Goal: Information Seeking & Learning: Learn about a topic

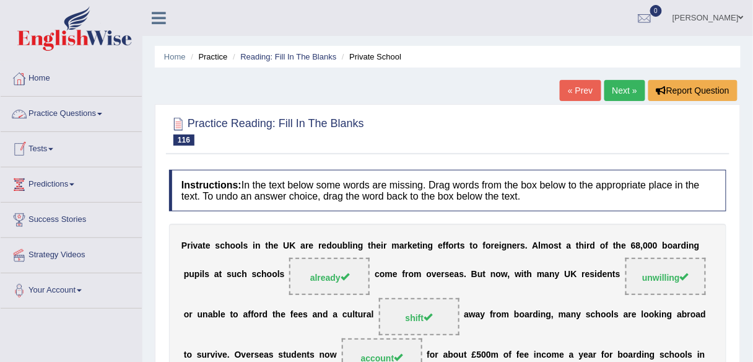
click at [99, 116] on link "Practice Questions" at bounding box center [71, 112] width 141 height 31
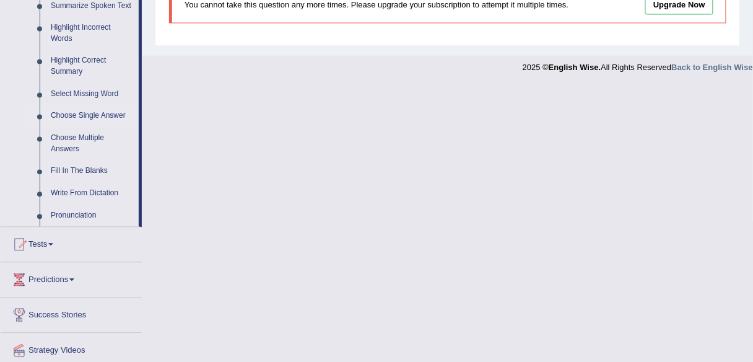
scroll to position [565, 0]
click at [77, 172] on link "Fill In The Blanks" at bounding box center [91, 172] width 93 height 22
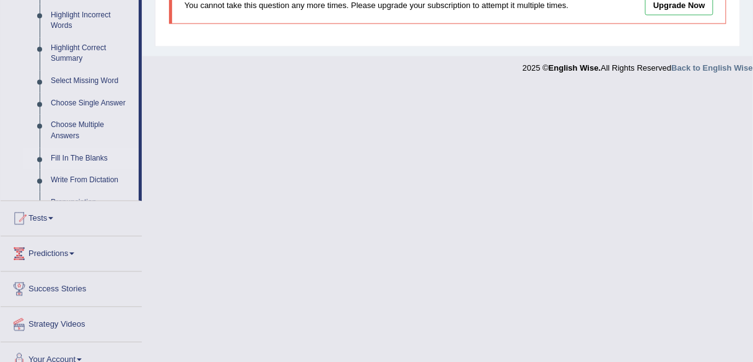
scroll to position [307, 0]
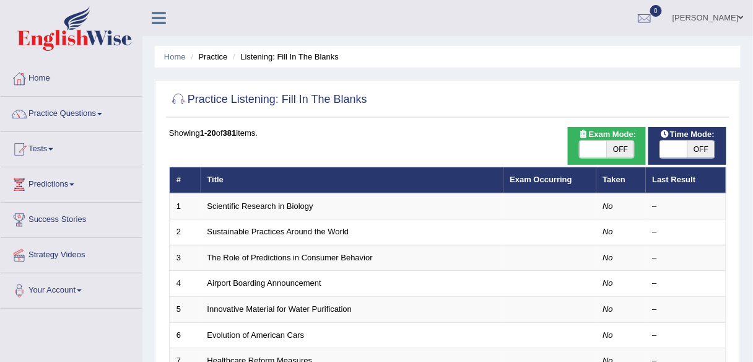
click at [611, 148] on span "OFF" at bounding box center [620, 149] width 27 height 17
checkbox input "true"
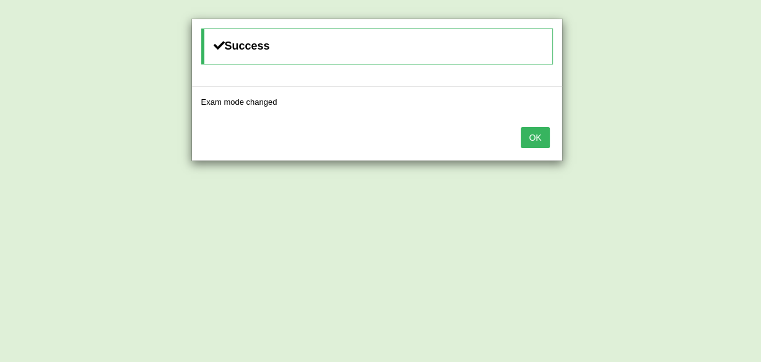
click at [535, 133] on button "OK" at bounding box center [535, 137] width 28 height 21
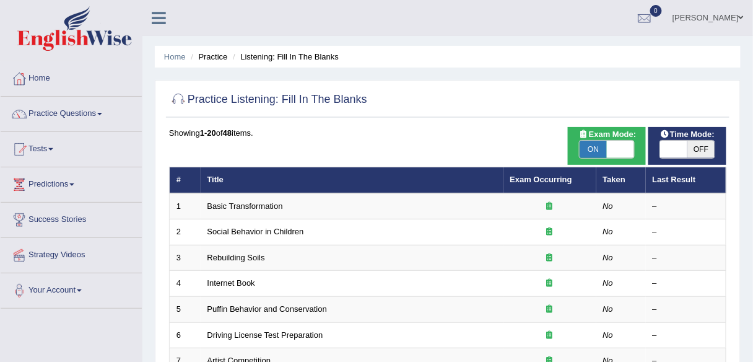
click at [670, 144] on span at bounding box center [673, 149] width 27 height 17
checkbox input "true"
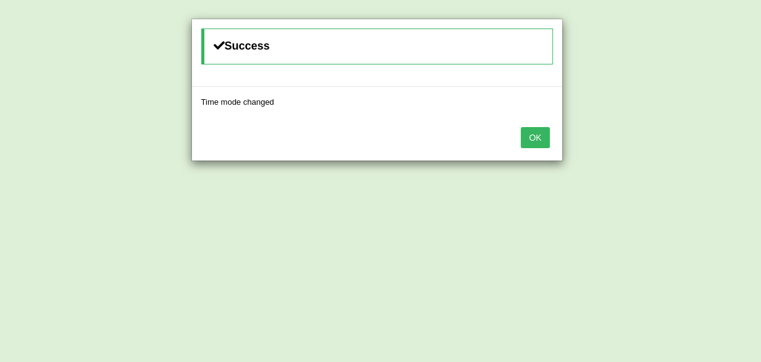
click at [530, 142] on button "OK" at bounding box center [535, 137] width 28 height 21
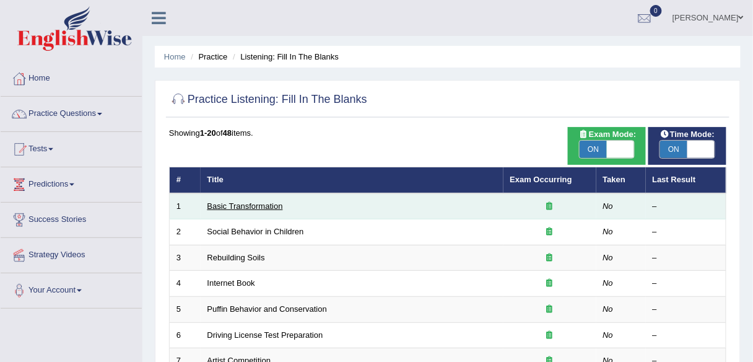
click at [254, 204] on link "Basic Transformation" at bounding box center [245, 205] width 76 height 9
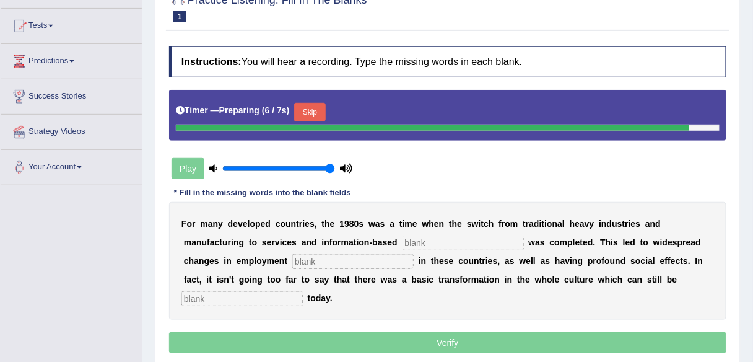
scroll to position [124, 0]
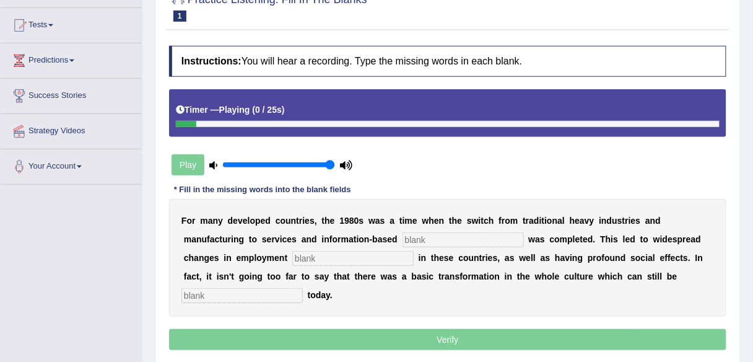
click at [432, 240] on input "text" at bounding box center [462, 239] width 121 height 15
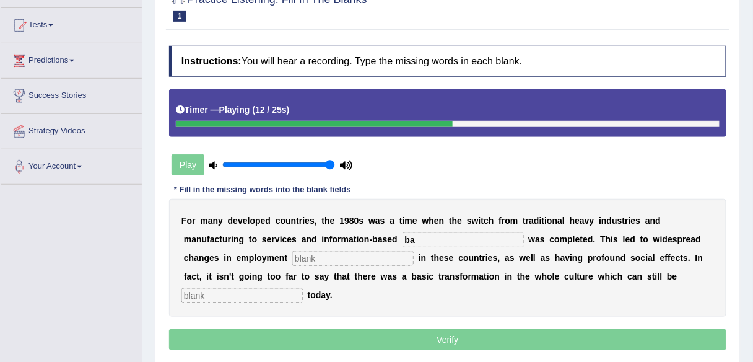
type input "b"
type input "enterprice"
click at [357, 253] on input "text" at bounding box center [352, 258] width 121 height 15
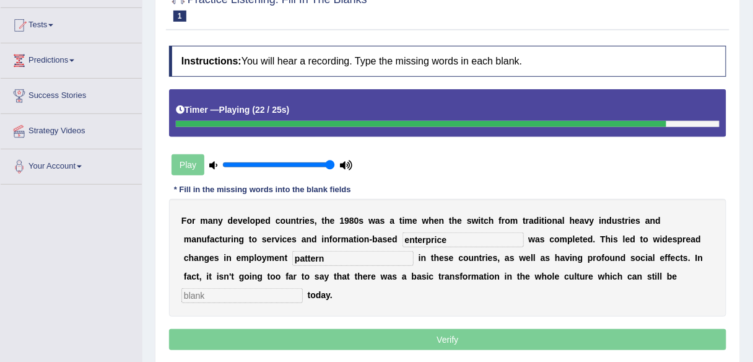
type input "pattern"
click at [258, 293] on input "text" at bounding box center [241, 295] width 121 height 15
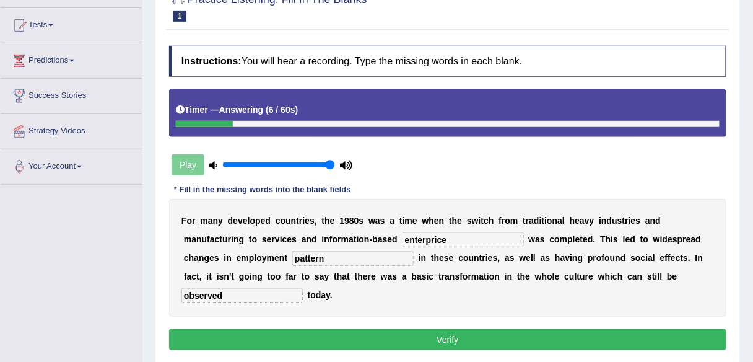
type input "observed"
click at [442, 237] on input "enterprice" at bounding box center [462, 239] width 121 height 15
click at [450, 239] on input "enterprice" at bounding box center [462, 239] width 121 height 15
click at [439, 238] on input "enterprice" at bounding box center [462, 239] width 121 height 15
type input "enterprise"
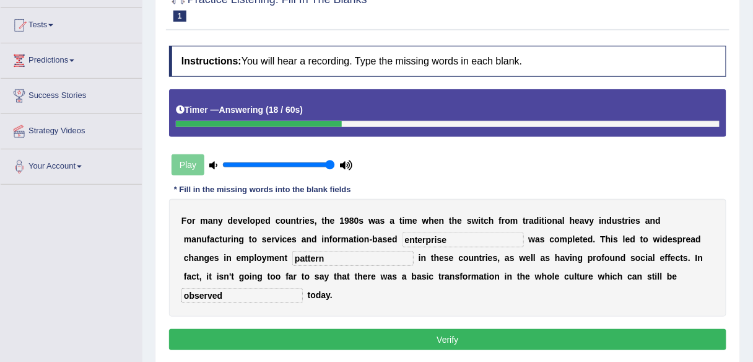
click at [347, 252] on input "pattern" at bounding box center [352, 258] width 121 height 15
type input "patterns"
click at [350, 330] on button "Verify" at bounding box center [447, 339] width 557 height 21
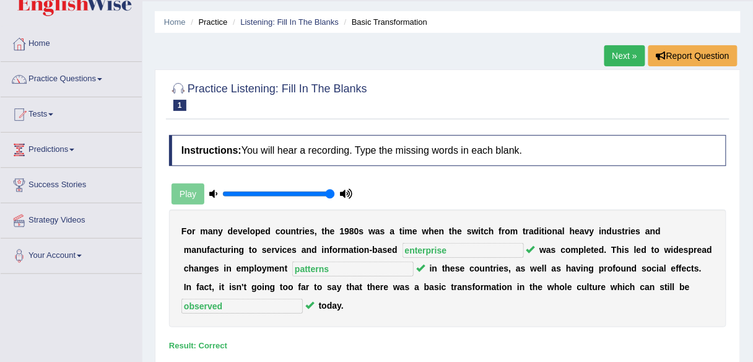
scroll to position [0, 0]
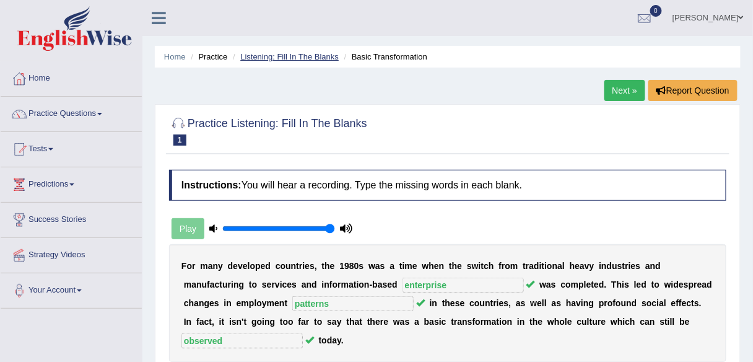
click at [274, 59] on link "Listening: Fill In The Blanks" at bounding box center [289, 56] width 98 height 9
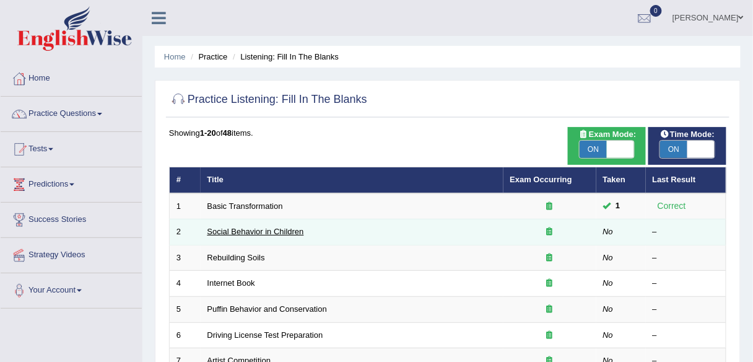
click at [282, 232] on link "Social Behavior in Children" at bounding box center [255, 231] width 97 height 9
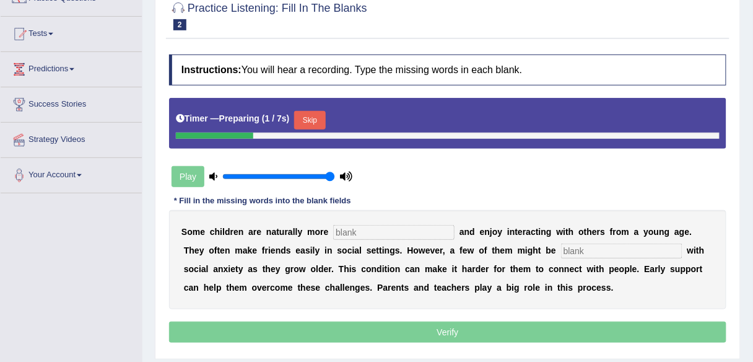
scroll to position [115, 0]
click at [362, 225] on input "text" at bounding box center [393, 232] width 121 height 15
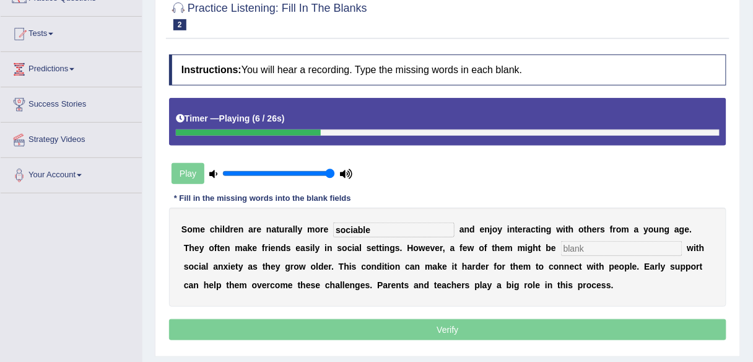
type input "sociable"
click at [579, 241] on input "text" at bounding box center [621, 248] width 121 height 15
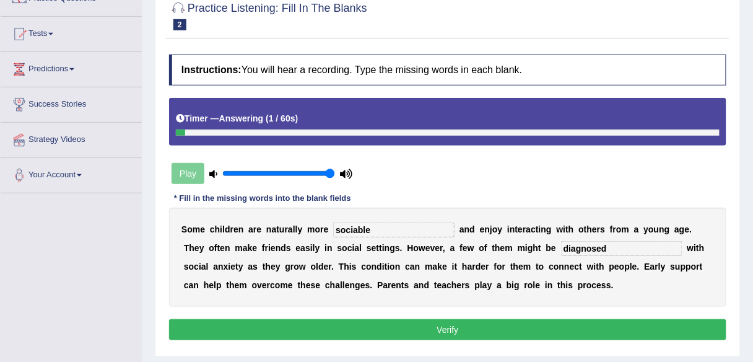
type input "diagnosed"
click at [461, 329] on button "Verify" at bounding box center [447, 329] width 557 height 21
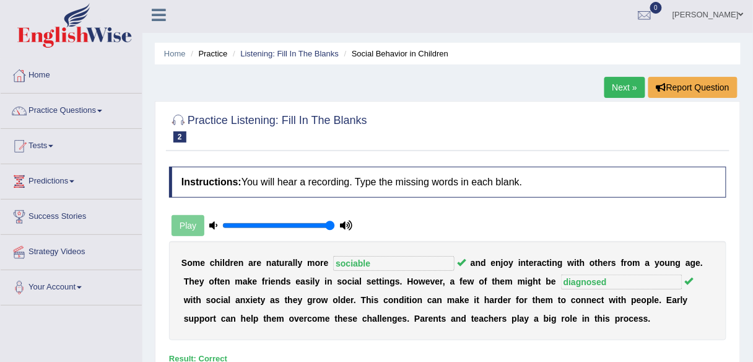
scroll to position [0, 0]
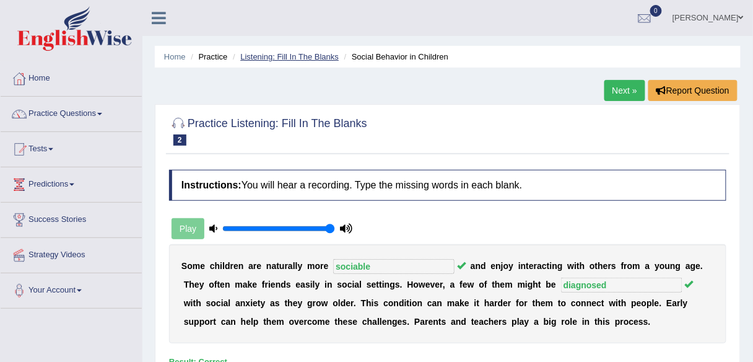
click at [289, 58] on link "Listening: Fill In The Blanks" at bounding box center [289, 56] width 98 height 9
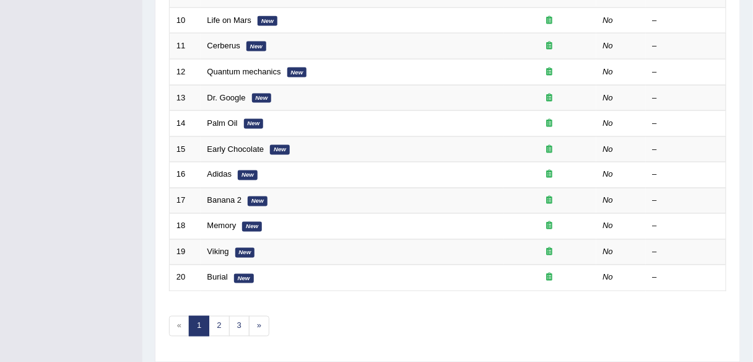
scroll to position [453, 0]
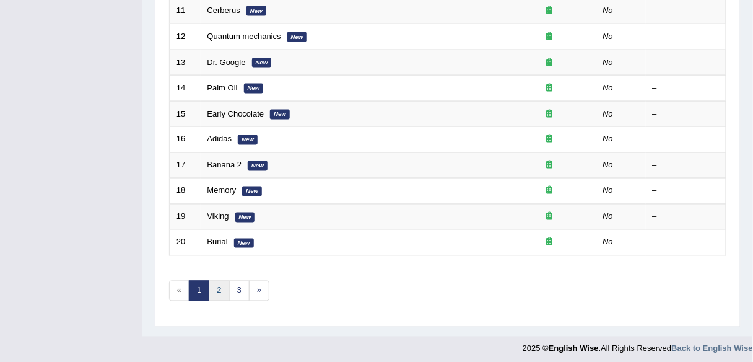
click at [214, 287] on link "2" at bounding box center [219, 290] width 20 height 20
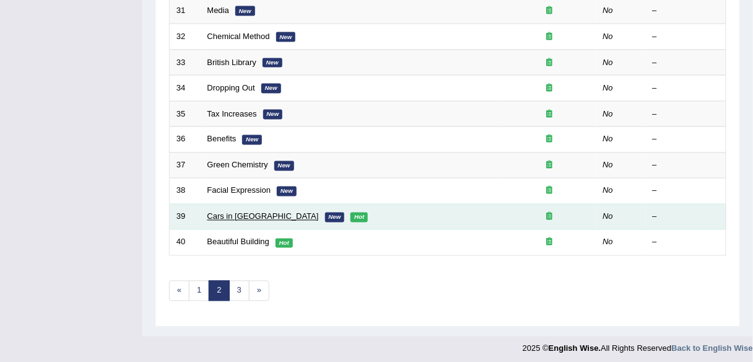
click at [243, 212] on link "Cars in America" at bounding box center [262, 216] width 111 height 9
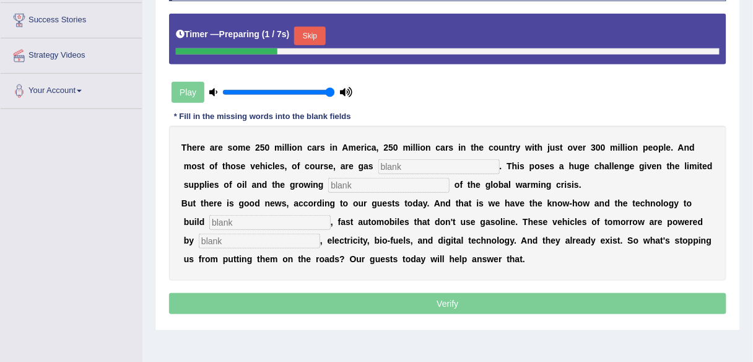
scroll to position [222, 0]
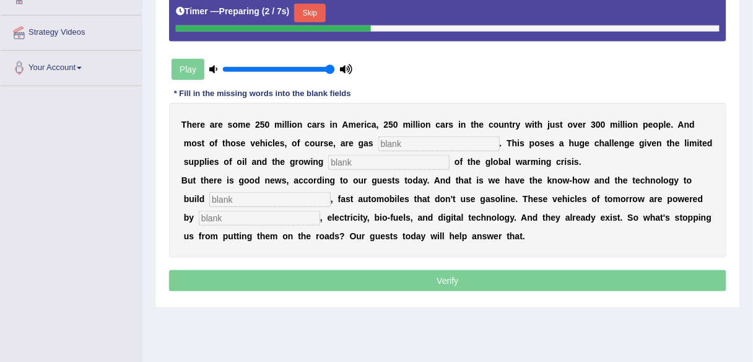
click at [440, 141] on input "text" at bounding box center [438, 143] width 121 height 15
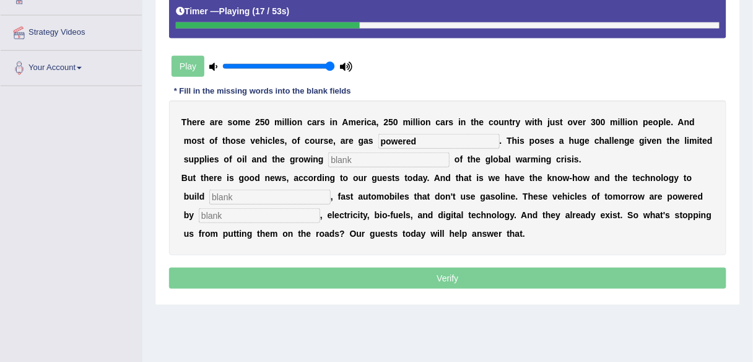
type input "powered"
click at [395, 162] on input "text" at bounding box center [388, 159] width 121 height 15
type input "urgency"
click at [302, 194] on input "text" at bounding box center [269, 196] width 121 height 15
type input "sleek"
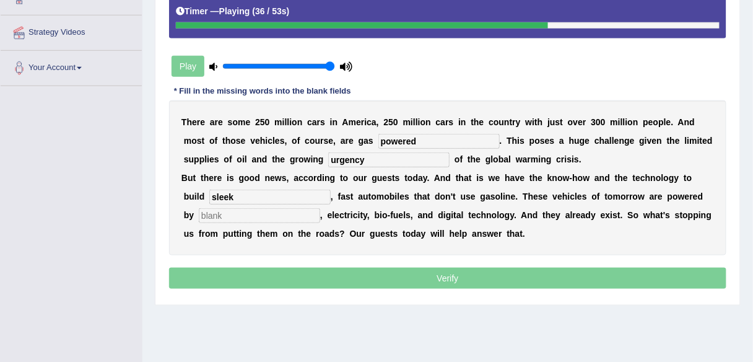
click at [285, 216] on input "text" at bounding box center [259, 215] width 121 height 15
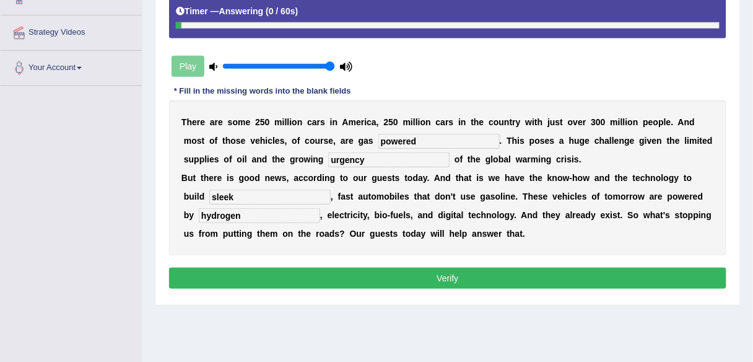
type input "hydrogen"
click at [350, 276] on button "Verify" at bounding box center [447, 277] width 557 height 21
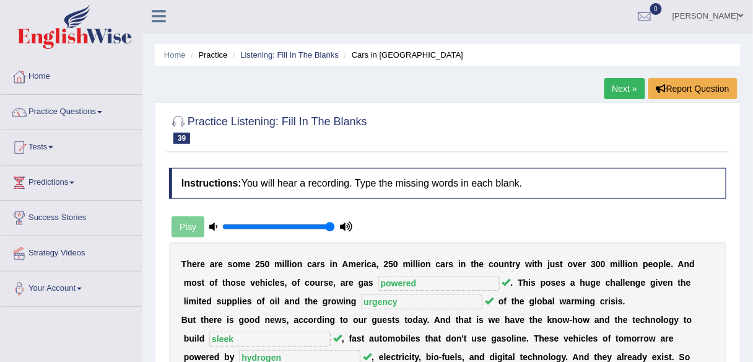
scroll to position [0, 0]
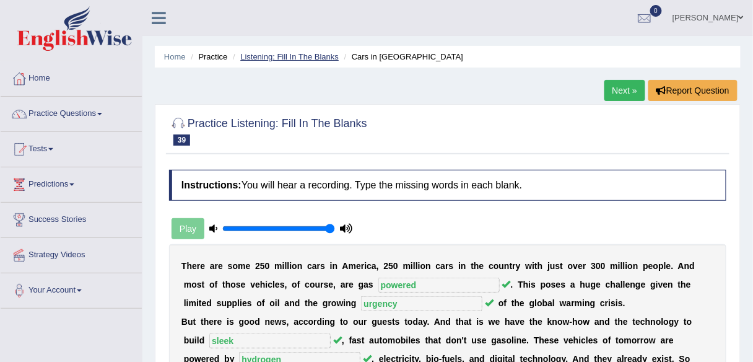
click at [296, 58] on link "Listening: Fill In The Blanks" at bounding box center [289, 56] width 98 height 9
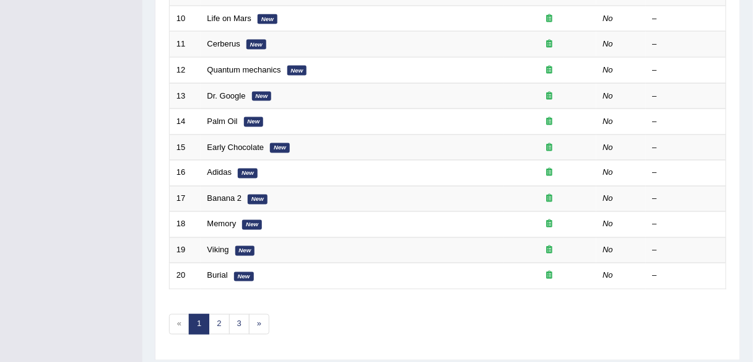
scroll to position [453, 0]
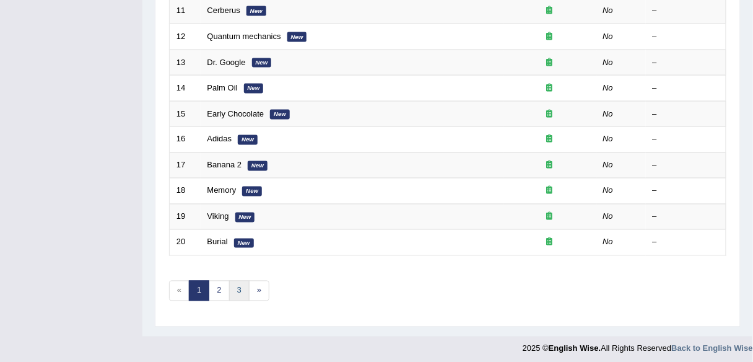
click at [231, 287] on link "3" at bounding box center [239, 290] width 20 height 20
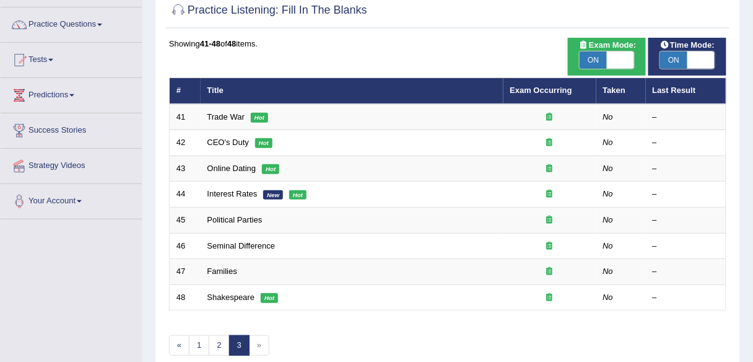
scroll to position [90, 0]
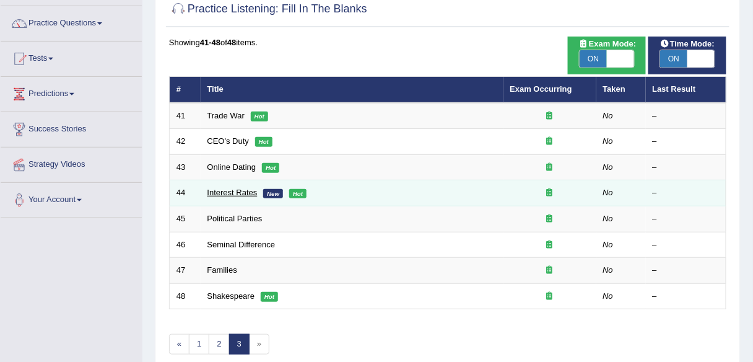
click at [245, 194] on link "Interest Rates" at bounding box center [232, 192] width 50 height 9
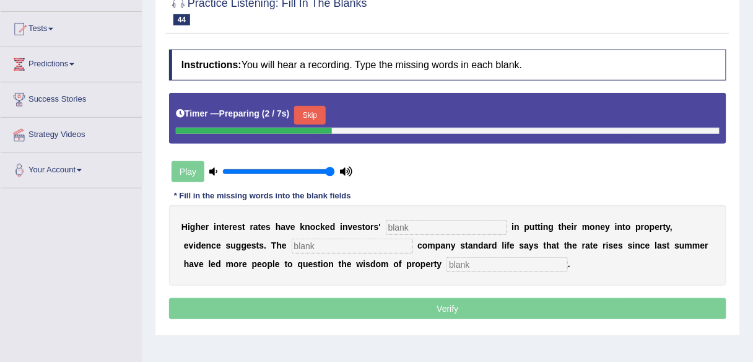
scroll to position [214, 0]
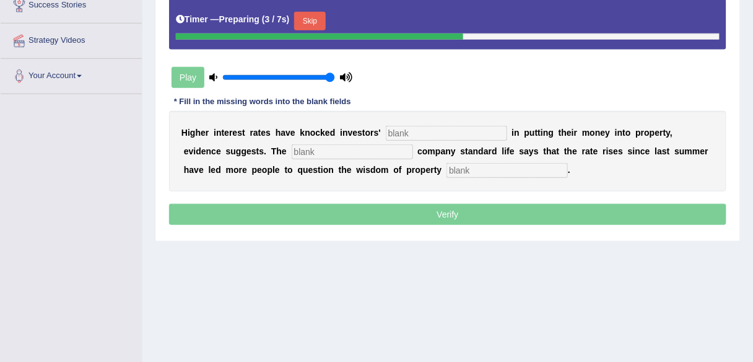
click at [451, 129] on input "text" at bounding box center [446, 133] width 121 height 15
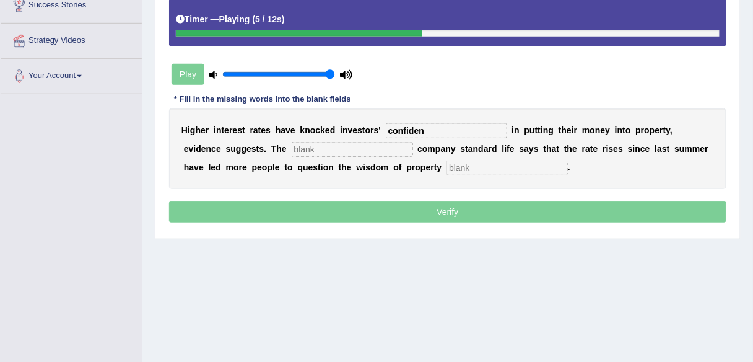
type input "confiden"
click at [321, 144] on input "text" at bounding box center [352, 149] width 121 height 15
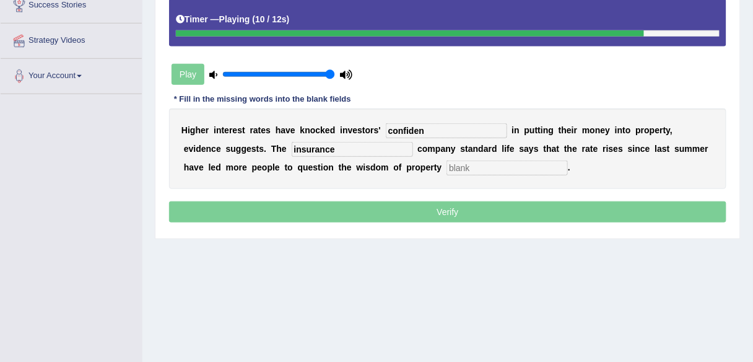
type input "insurance"
click at [446, 170] on input "text" at bounding box center [506, 167] width 121 height 15
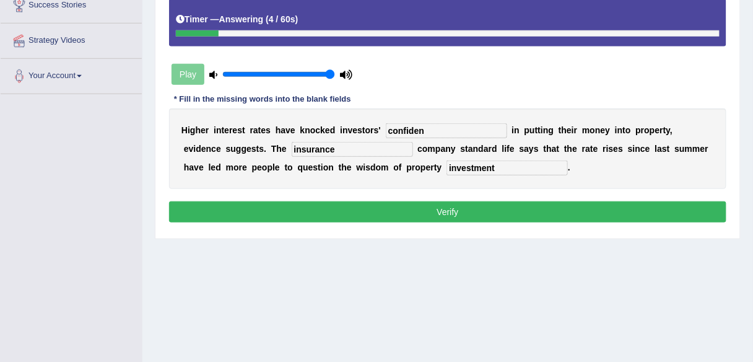
type input "investment"
click at [427, 129] on input "confiden" at bounding box center [446, 130] width 121 height 15
type input "confidence"
click at [470, 210] on button "Verify" at bounding box center [447, 211] width 557 height 21
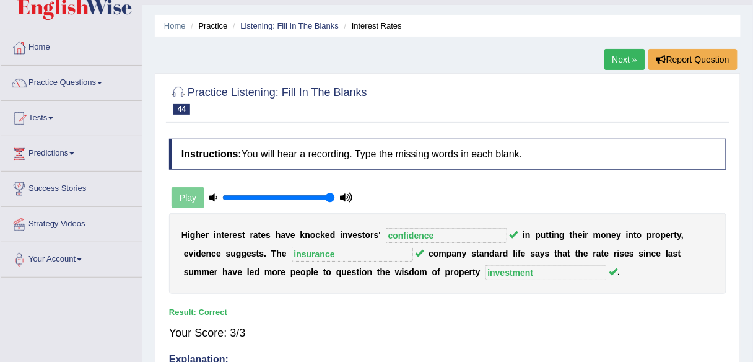
scroll to position [0, 0]
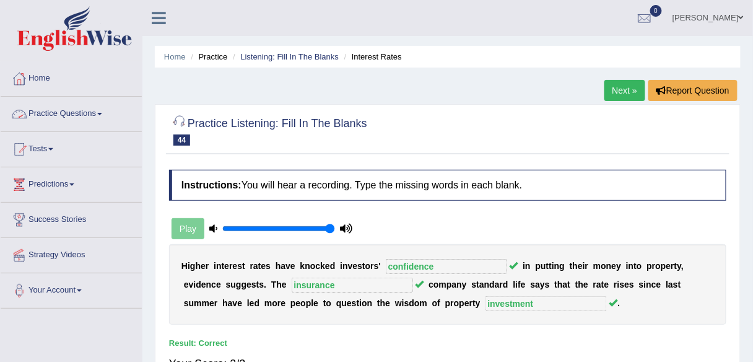
click at [108, 111] on link "Practice Questions" at bounding box center [71, 112] width 141 height 31
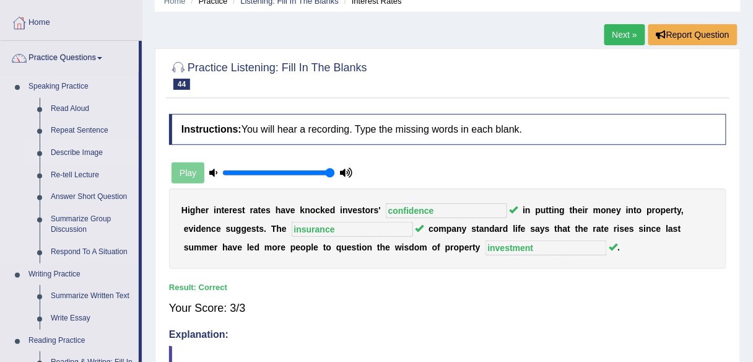
scroll to position [58, 0]
